Goal: Information Seeking & Learning: Check status

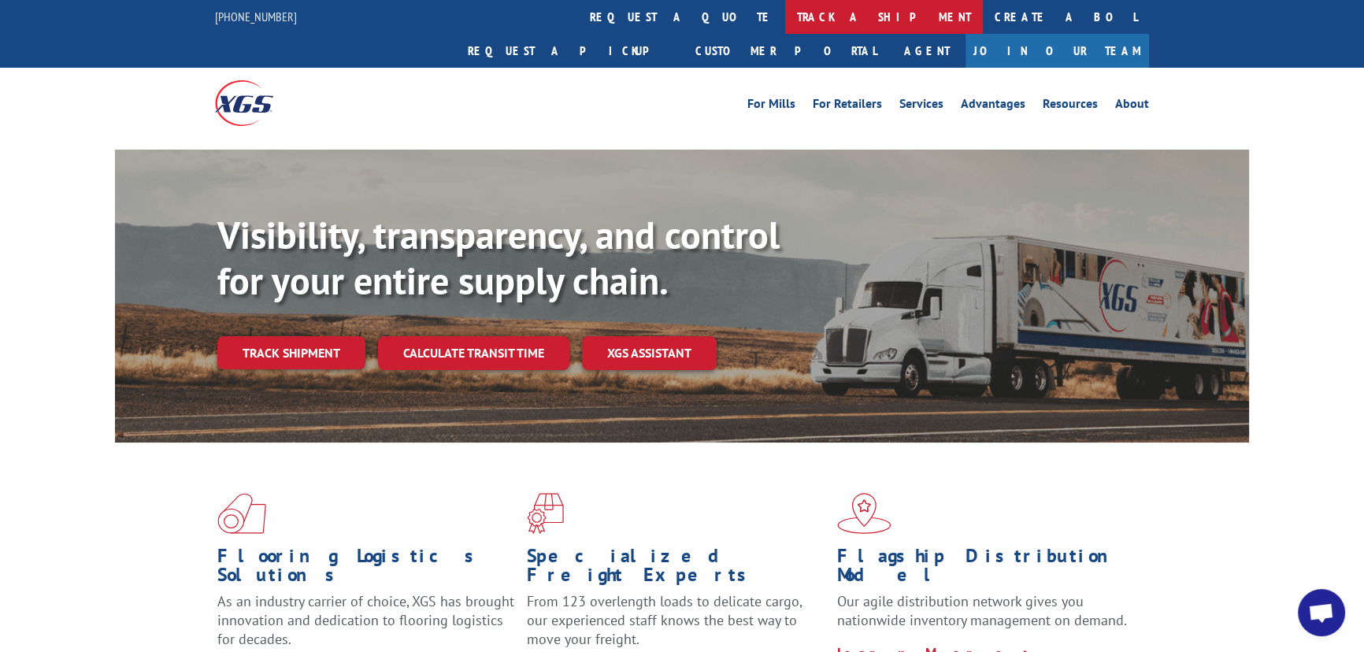
click at [785, 8] on link "track a shipment" at bounding box center [884, 17] width 198 height 34
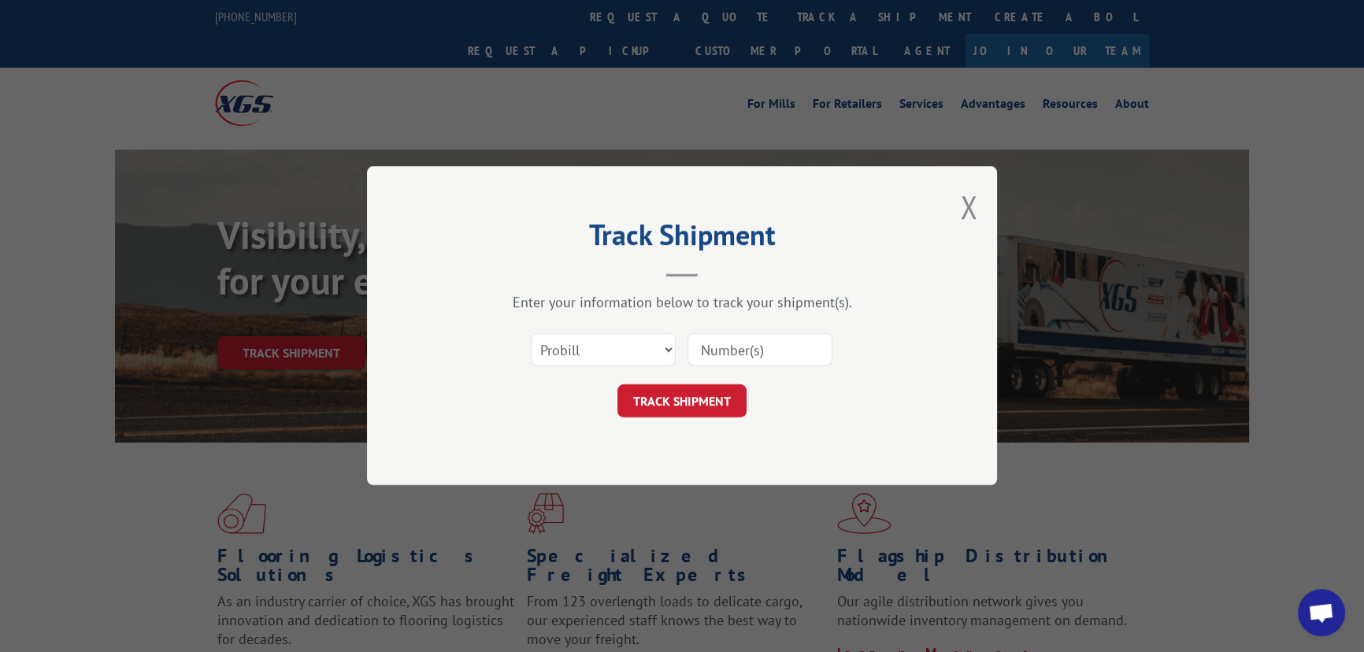
click at [754, 347] on input at bounding box center [759, 350] width 145 height 33
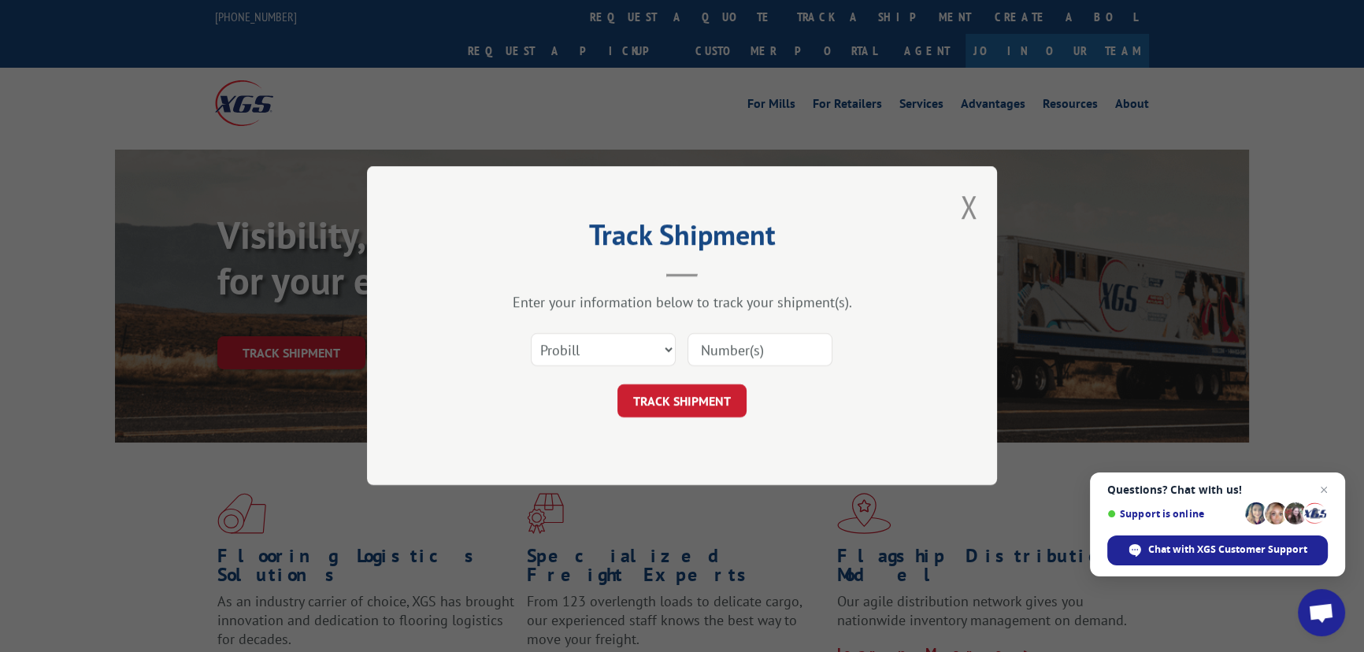
paste input "2402154"
type input "2402154"
click at [593, 338] on select "Select category... Probill BOL PO" at bounding box center [603, 350] width 145 height 33
select select "bol"
click at [531, 334] on select "Select category... Probill BOL PO" at bounding box center [603, 350] width 145 height 33
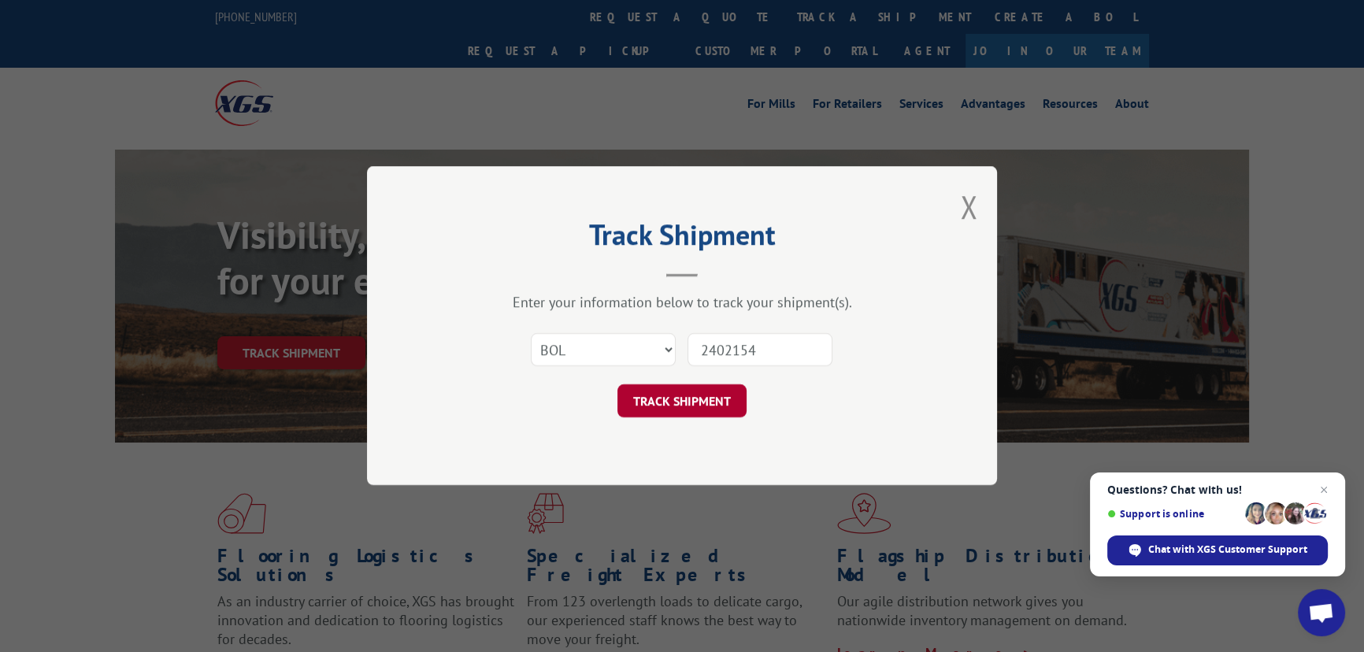
click at [723, 395] on button "TRACK SHIPMENT" at bounding box center [681, 401] width 129 height 33
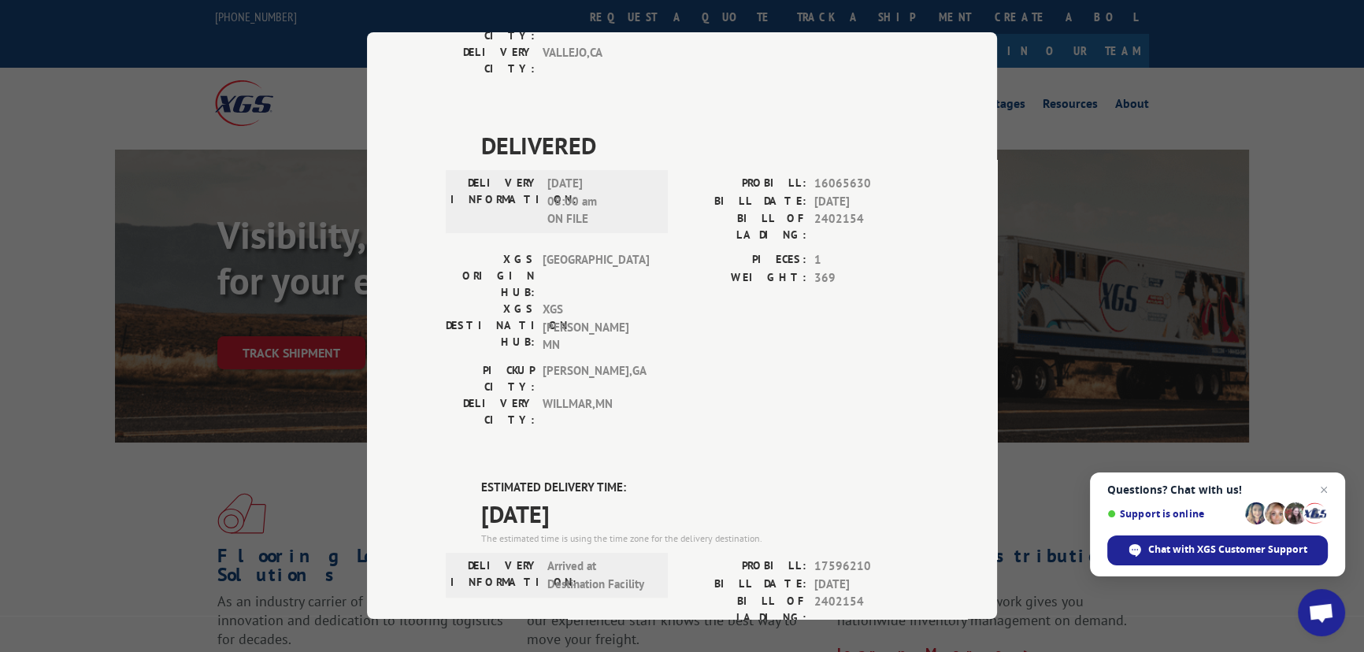
scroll to position [1145, 0]
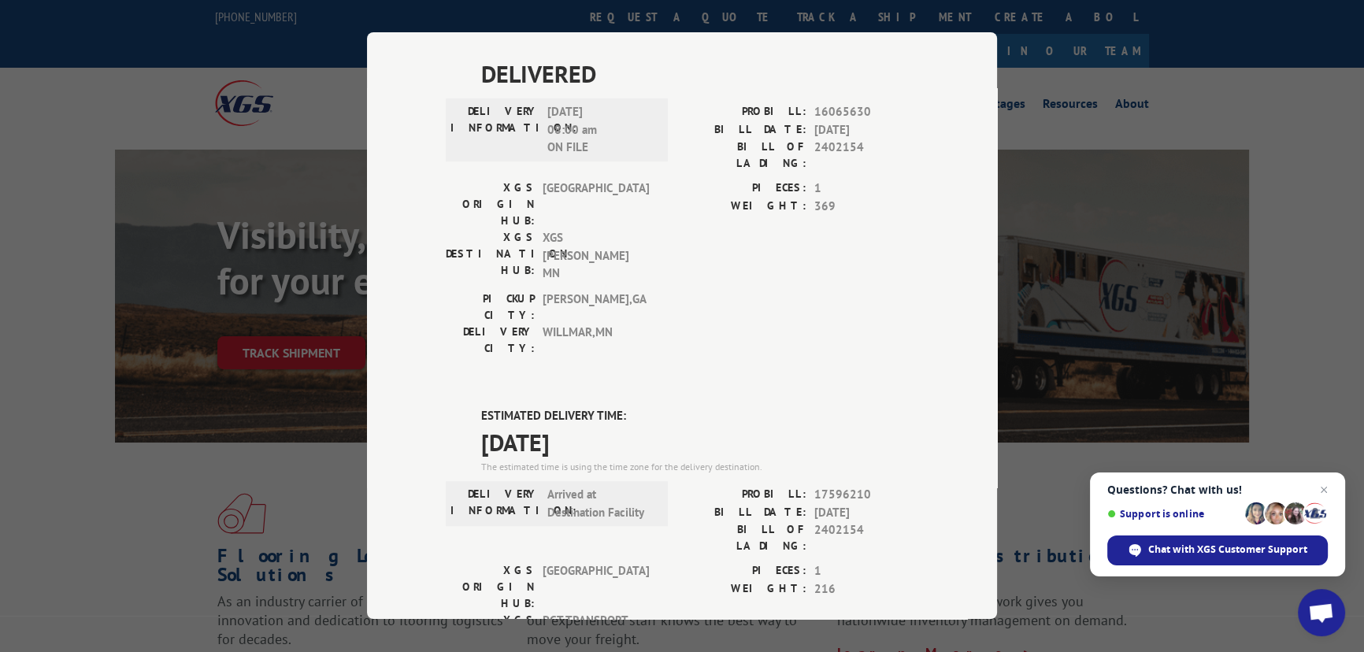
drag, startPoint x: 475, startPoint y: 141, endPoint x: 638, endPoint y: 176, distance: 165.8
click at [638, 176] on div "DELIVERED DELIVERY INFORMATION: [DATE] 08:11 am [PERSON_NAME]: 13019091 BILL DA…" at bounding box center [682, 14] width 472 height 2001
copy div "ESTIMATED DELIVERY TIME: [DATE]"
